Goal: Task Accomplishment & Management: Use online tool/utility

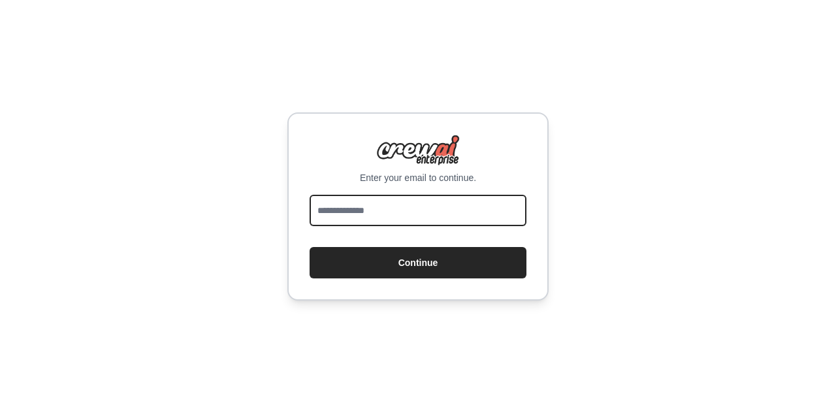
click at [340, 226] on input "email" at bounding box center [418, 210] width 217 height 31
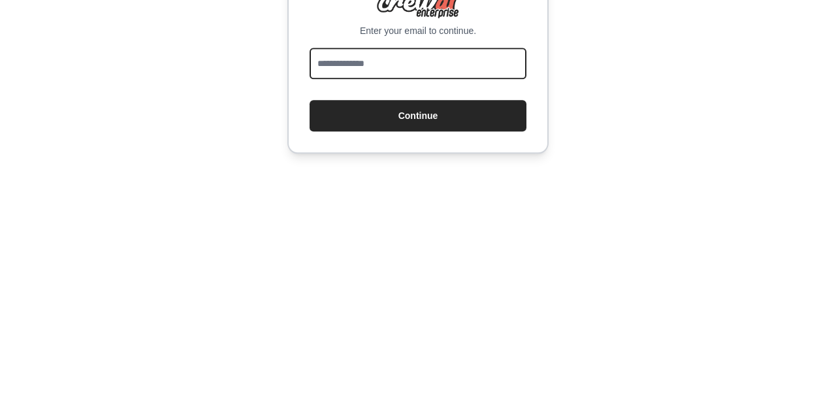
type input "**********"
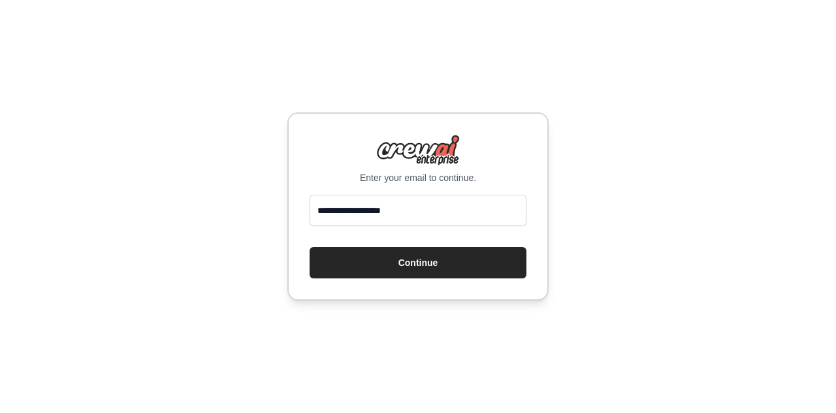
click at [427, 278] on button "Continue" at bounding box center [418, 262] width 217 height 31
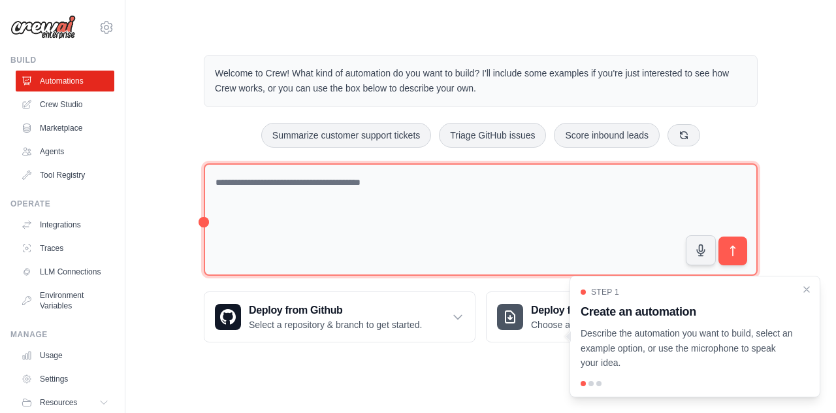
click at [236, 178] on textarea at bounding box center [481, 219] width 554 height 113
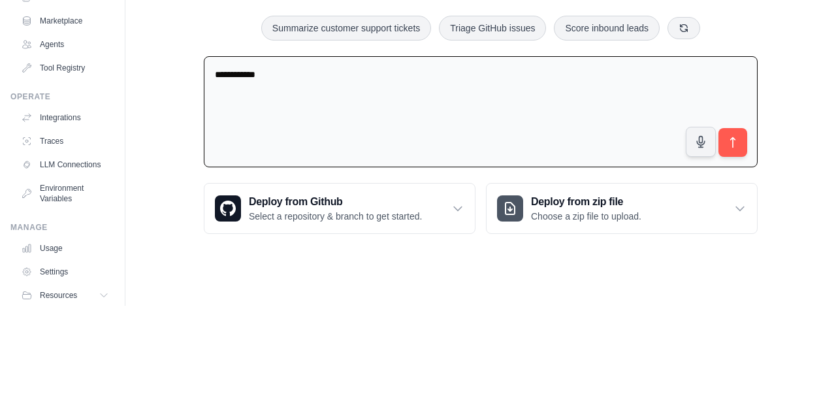
click at [741, 250] on button "submit" at bounding box center [733, 249] width 29 height 29
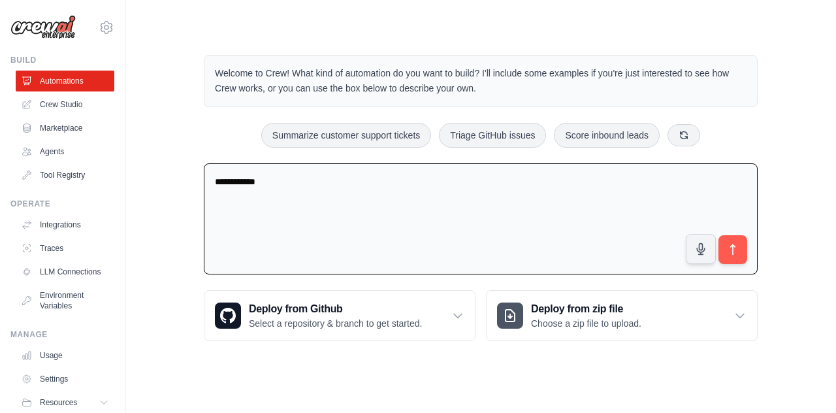
click at [344, 140] on button "Summarize customer support tickets" at bounding box center [346, 135] width 170 height 25
type textarea "**********"
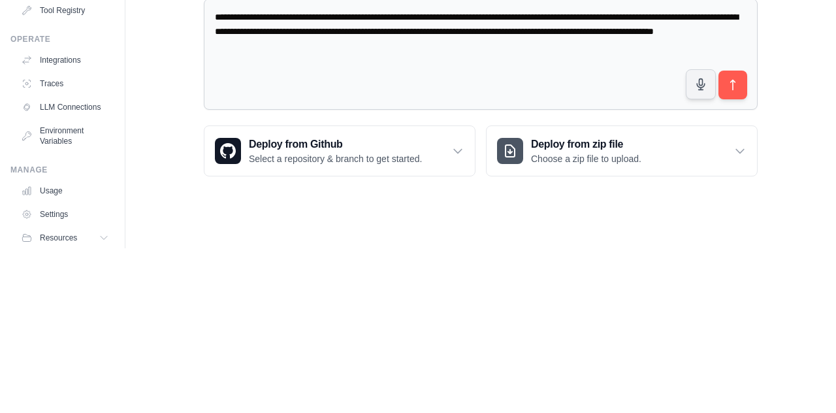
click at [739, 250] on button "submit" at bounding box center [733, 249] width 29 height 29
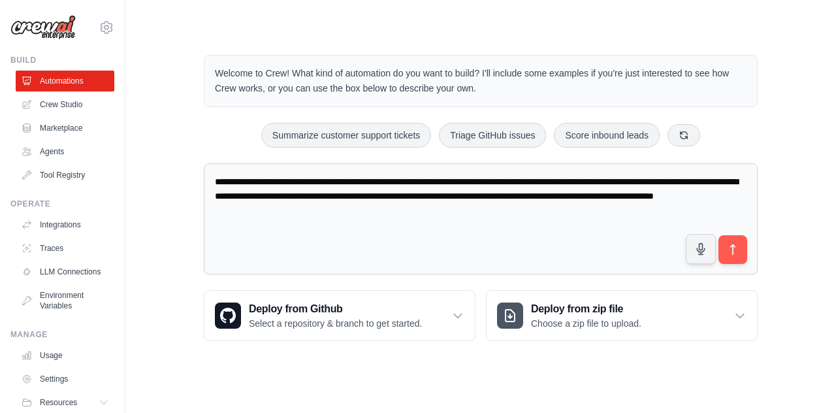
click at [52, 105] on link "Crew Studio" at bounding box center [65, 104] width 99 height 21
click at [57, 31] on img at bounding box center [42, 27] width 65 height 25
click at [50, 18] on img at bounding box center [42, 27] width 65 height 25
click at [107, 29] on icon at bounding box center [107, 27] width 4 height 4
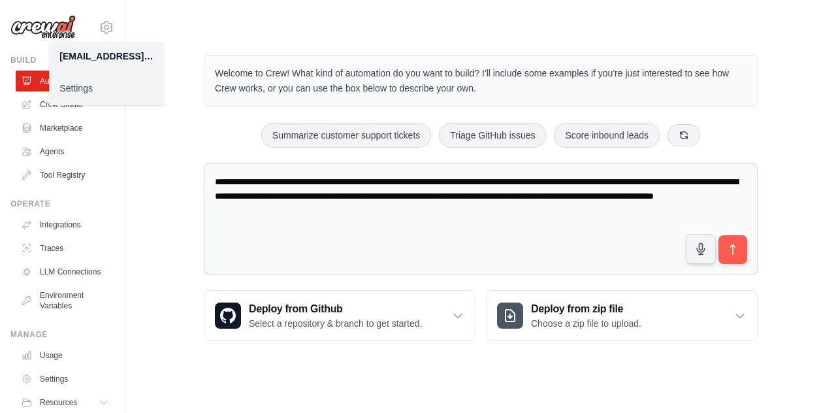
click at [153, 213] on div "**********" at bounding box center [480, 198] width 669 height 328
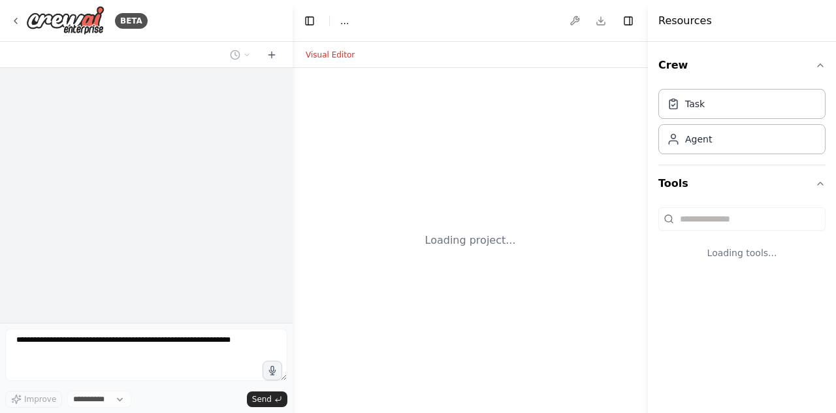
select select "****"
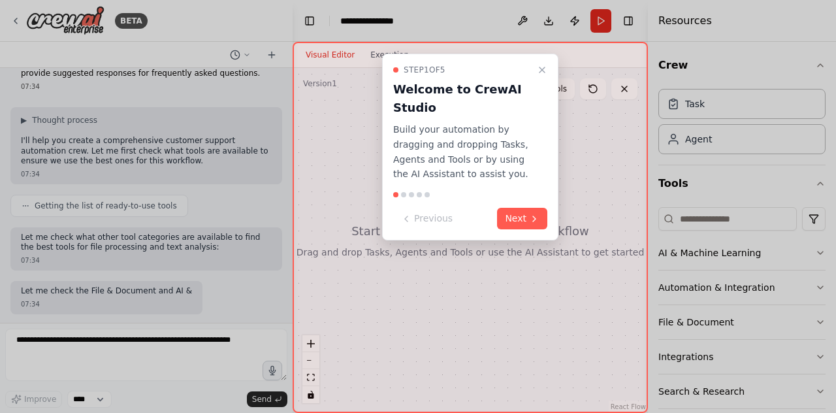
scroll to position [66, 0]
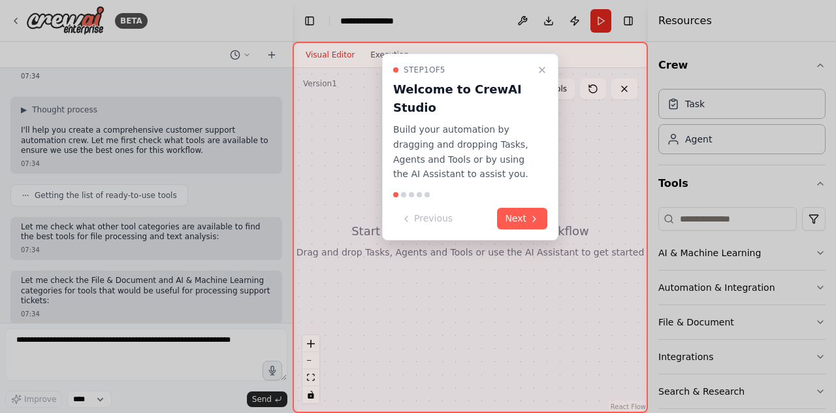
click at [532, 214] on icon at bounding box center [534, 219] width 10 height 10
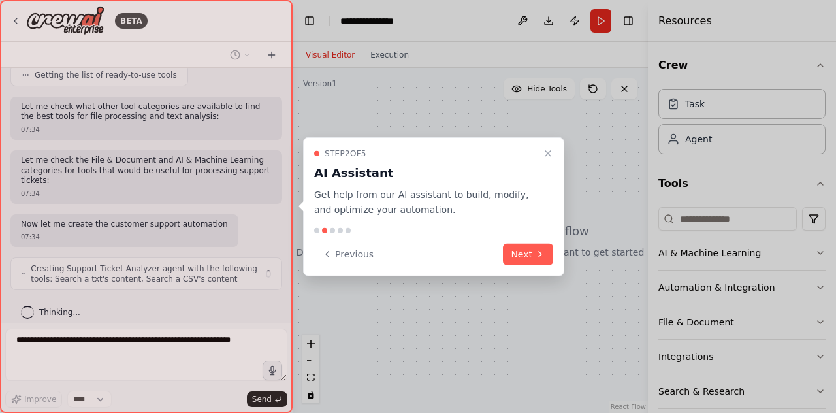
scroll to position [196, 0]
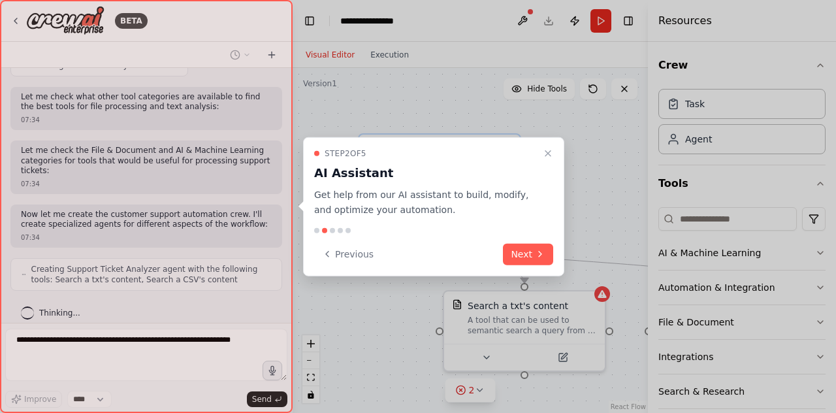
click at [537, 250] on icon at bounding box center [540, 254] width 10 height 10
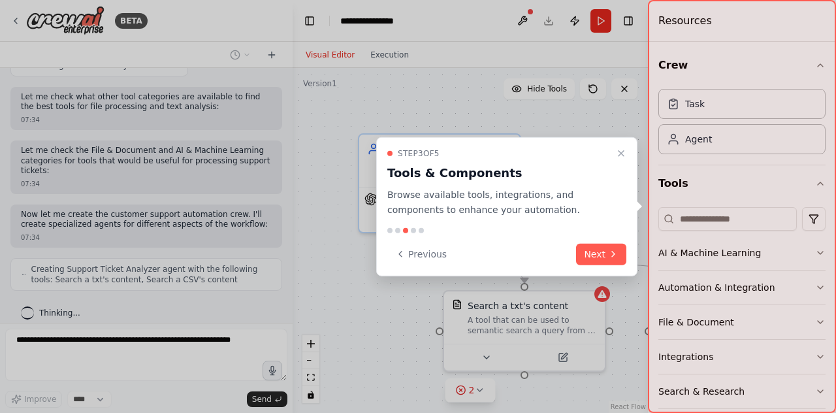
click at [615, 252] on icon at bounding box center [613, 254] width 10 height 10
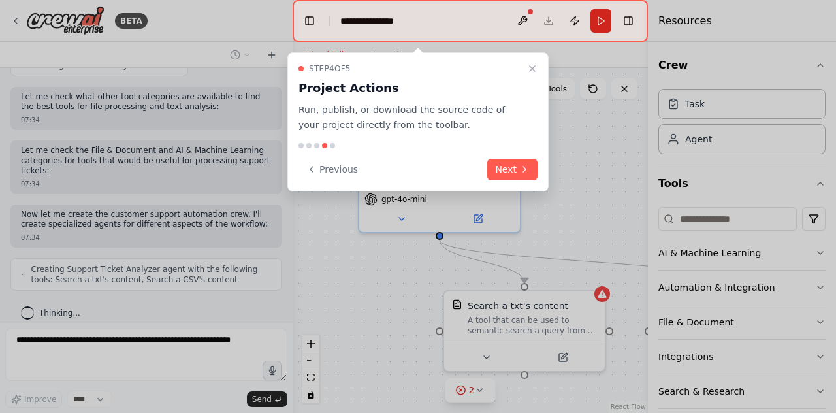
click at [535, 167] on button "Next" at bounding box center [512, 170] width 50 height 22
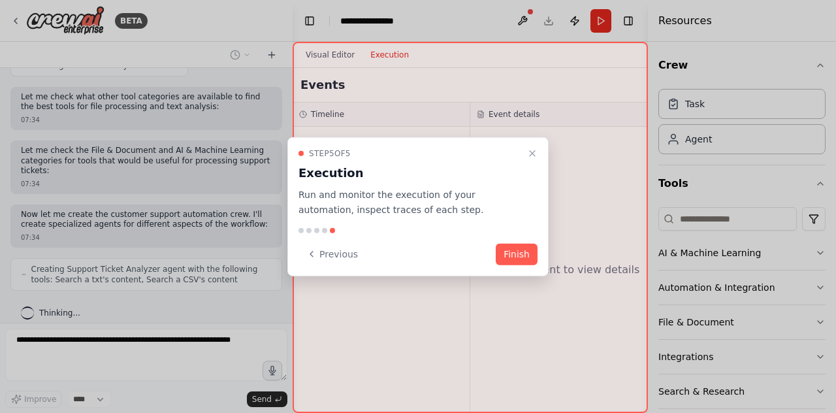
click at [533, 256] on button "Finish" at bounding box center [517, 254] width 42 height 22
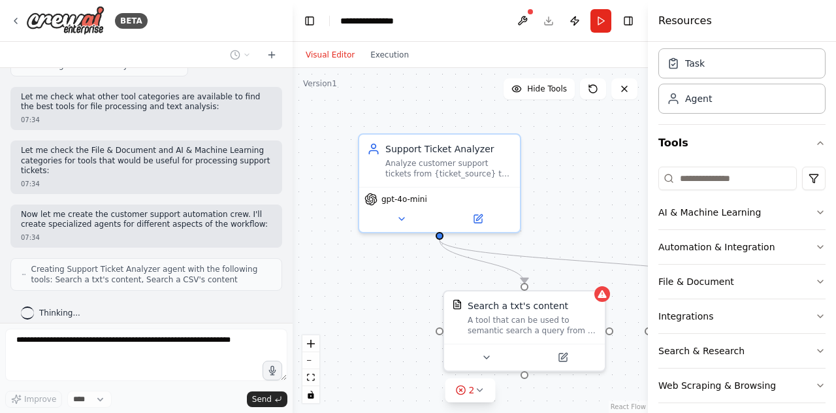
scroll to position [49, 0]
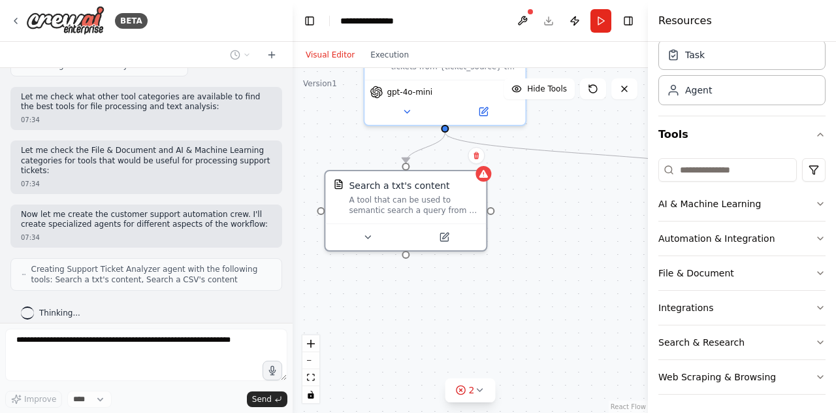
click at [363, 242] on icon at bounding box center [368, 237] width 10 height 10
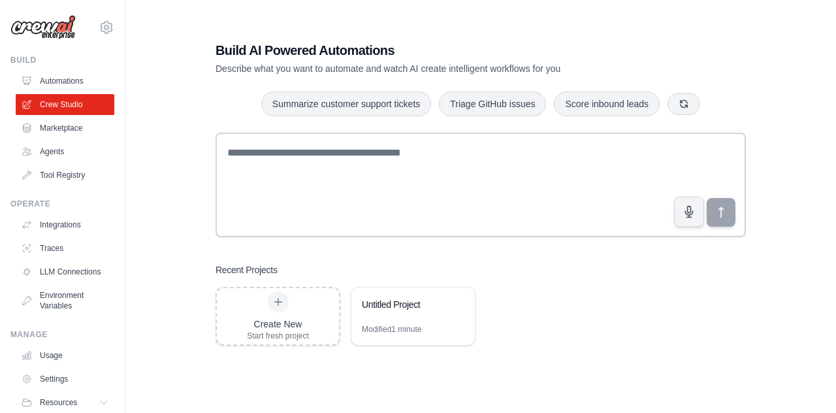
scroll to position [67, 0]
